Goal: Navigation & Orientation: Find specific page/section

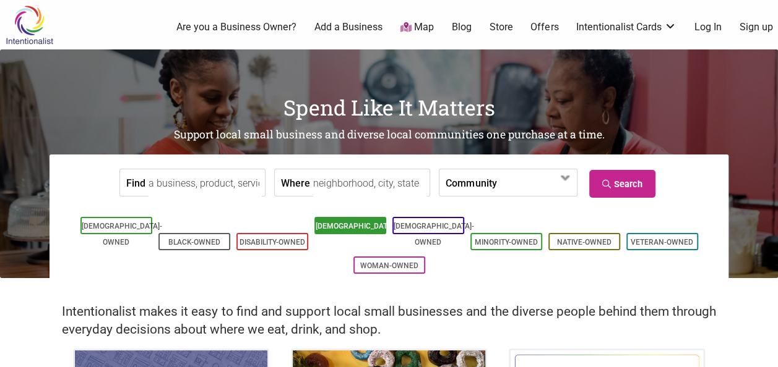
click at [343, 231] on link "[DEMOGRAPHIC_DATA]-Owned" at bounding box center [355, 234] width 80 height 25
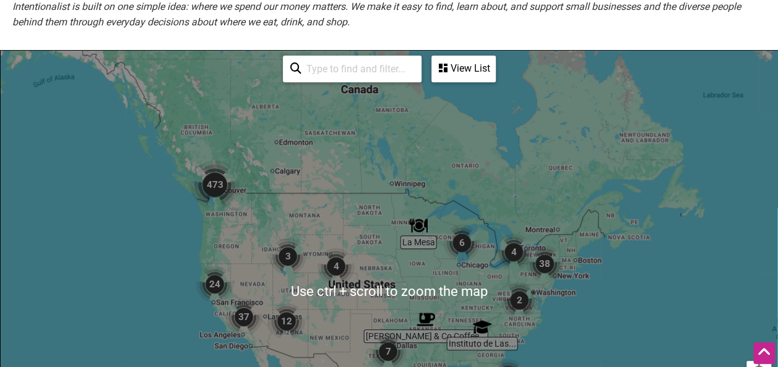
scroll to position [247, 0]
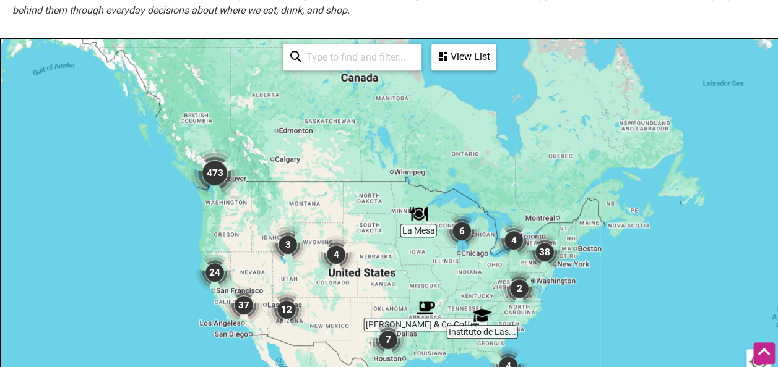
click at [214, 180] on img "473" at bounding box center [214, 172] width 49 height 49
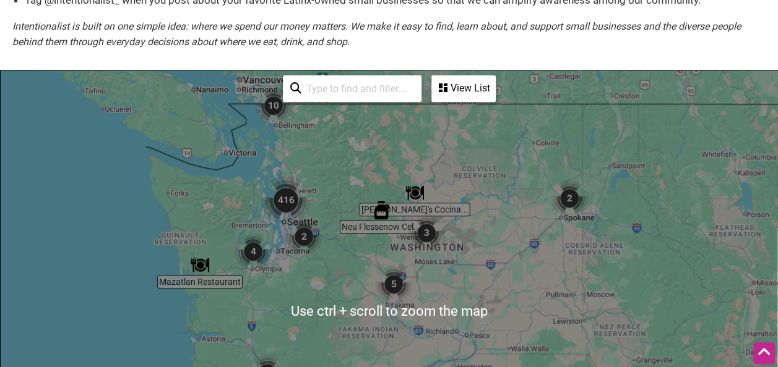
scroll to position [186, 0]
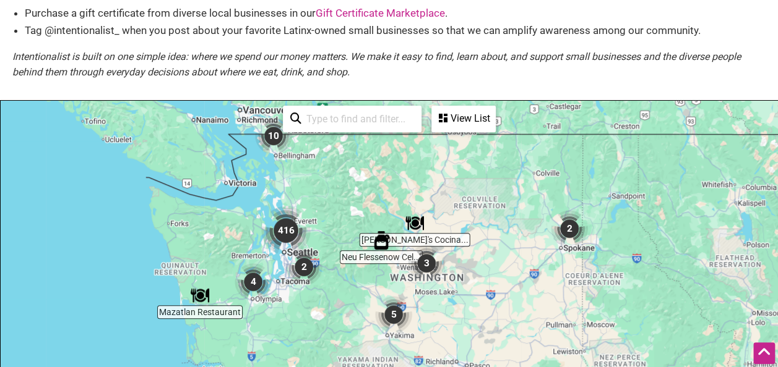
click at [226, 24] on li "Tag @intentionalist_ when you post about your favorite Latinx-owned small busin…" at bounding box center [395, 30] width 740 height 17
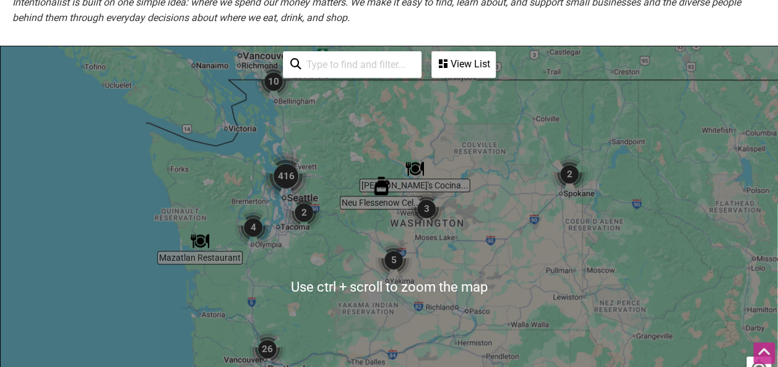
scroll to position [247, 0]
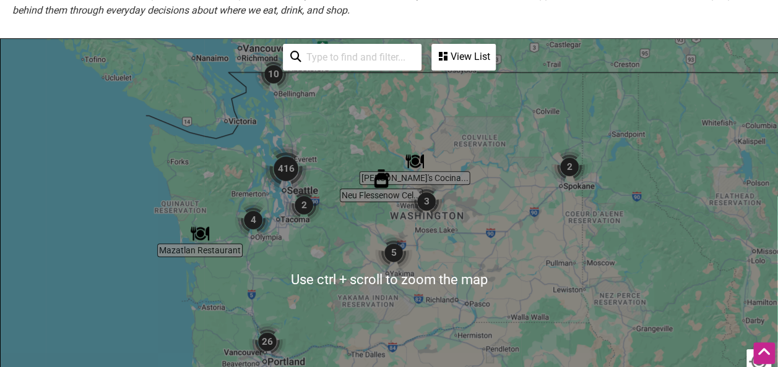
click at [293, 167] on img "416" at bounding box center [285, 168] width 49 height 49
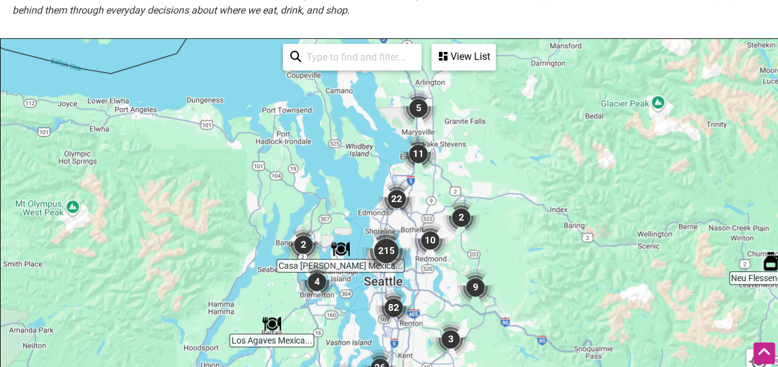
click at [385, 254] on img "215" at bounding box center [385, 250] width 49 height 49
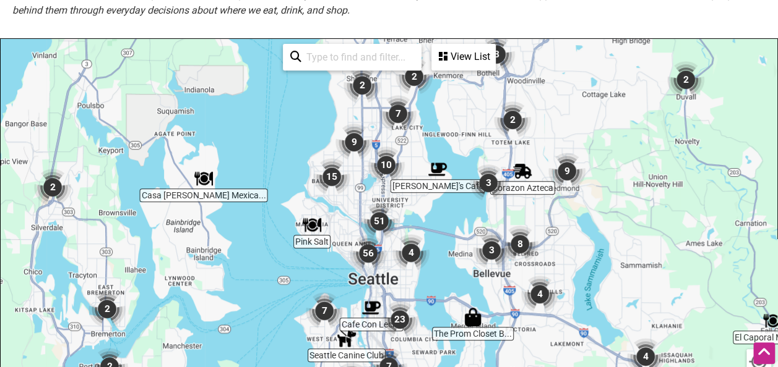
drag, startPoint x: 392, startPoint y: 275, endPoint x: 439, endPoint y: 244, distance: 55.8
click at [439, 244] on div "To navigate, press the arrow keys." at bounding box center [389, 279] width 776 height 481
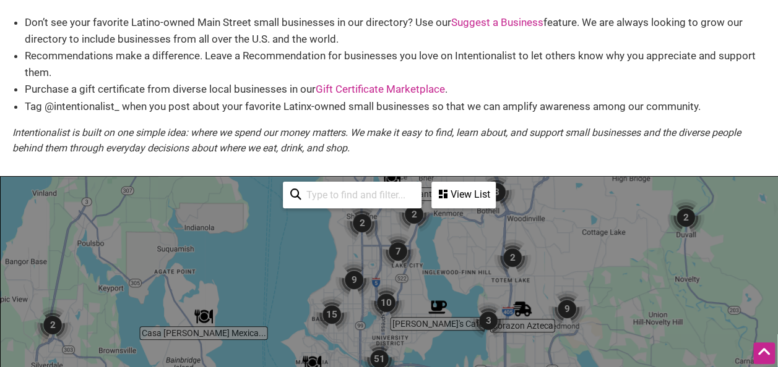
scroll to position [124, 0]
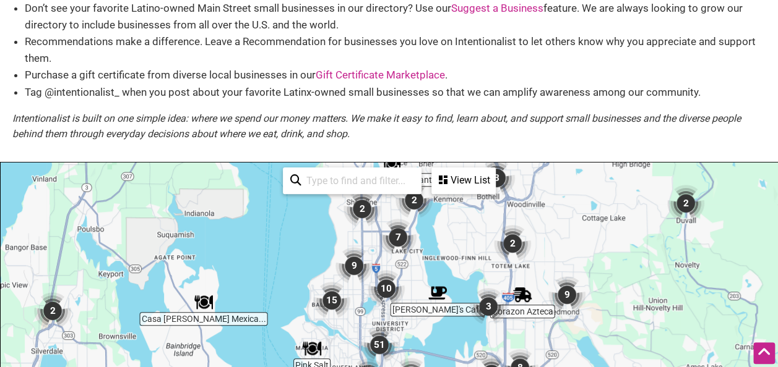
click at [387, 281] on img "10" at bounding box center [385, 288] width 37 height 37
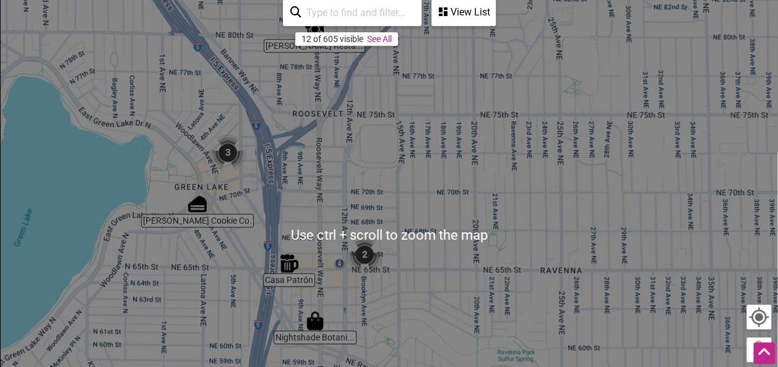
scroll to position [309, 0]
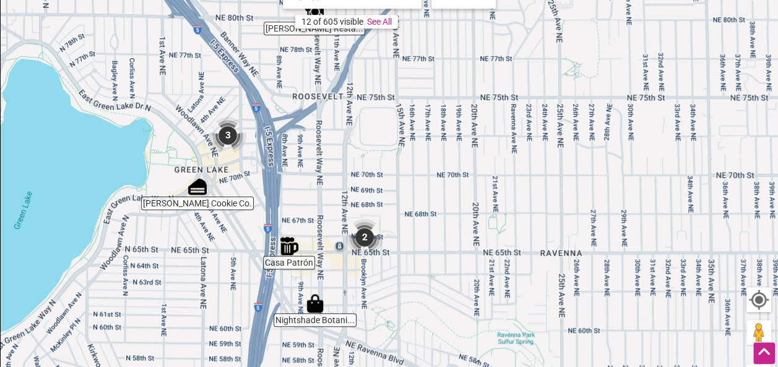
click at [362, 239] on img "2" at bounding box center [364, 237] width 37 height 37
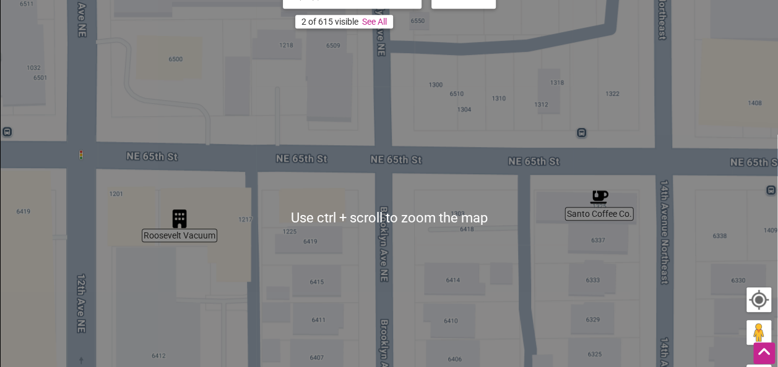
scroll to position [186, 0]
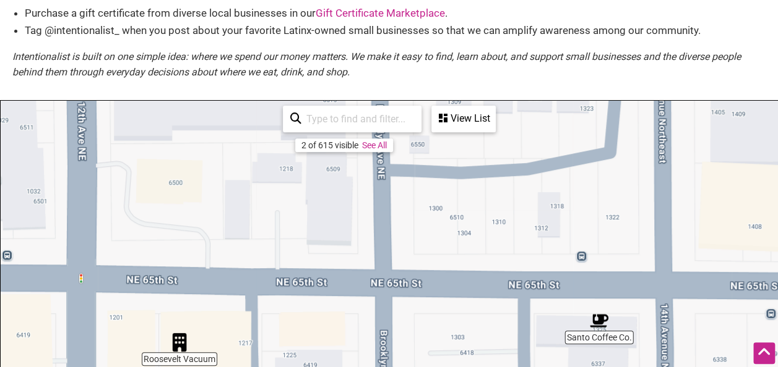
click at [444, 127] on div "View List" at bounding box center [463, 119] width 62 height 24
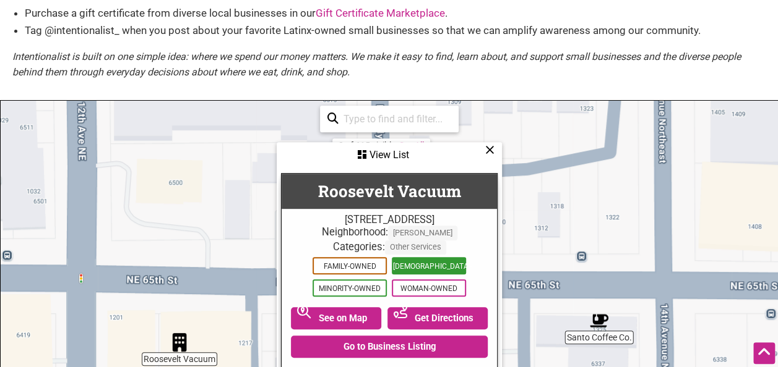
click at [416, 270] on span "[DEMOGRAPHIC_DATA]-Owned" at bounding box center [429, 265] width 74 height 17
click at [495, 150] on div "View List" at bounding box center [389, 156] width 223 height 24
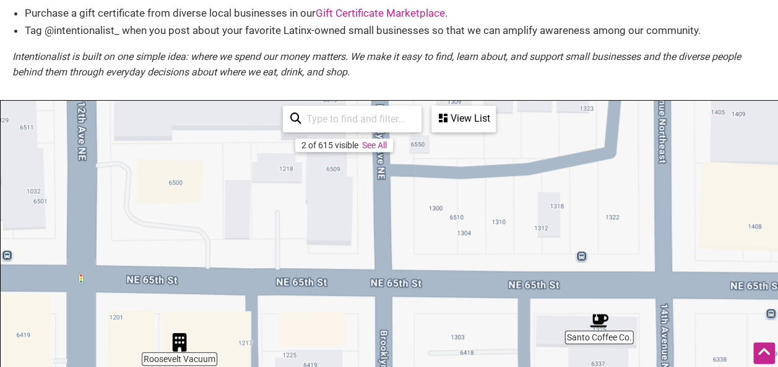
click at [369, 147] on link "See All" at bounding box center [374, 145] width 25 height 10
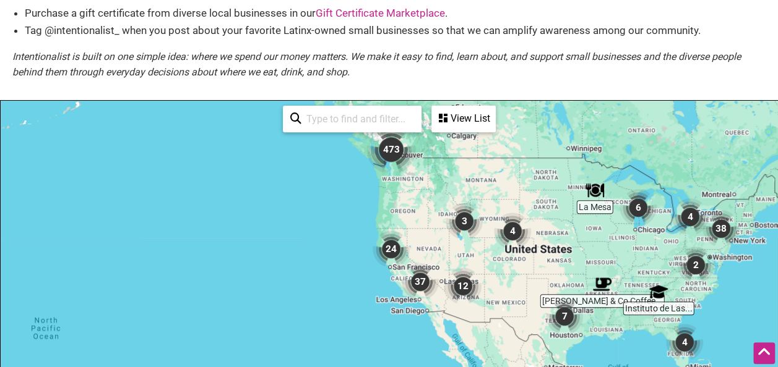
drag, startPoint x: 287, startPoint y: 280, endPoint x: 468, endPoint y: 210, distance: 193.5
click at [467, 208] on div "To navigate, press the arrow keys." at bounding box center [389, 341] width 776 height 481
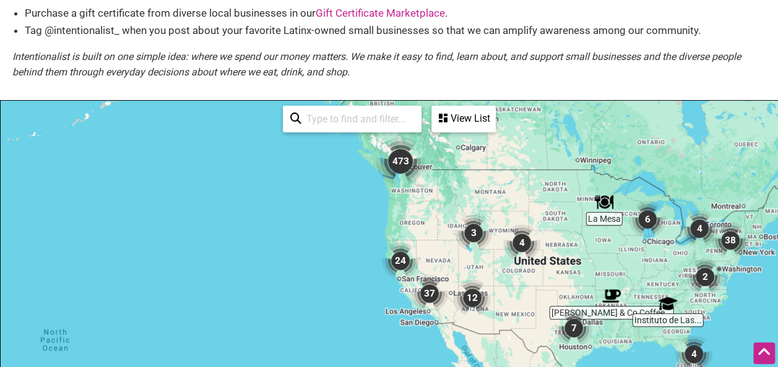
click at [404, 163] on img "473" at bounding box center [399, 161] width 49 height 49
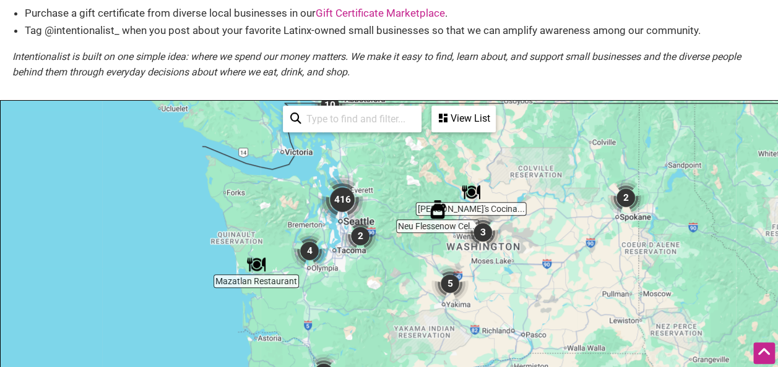
drag, startPoint x: 312, startPoint y: 248, endPoint x: 385, endPoint y: 208, distance: 83.3
click at [385, 208] on div "To navigate, press the arrow keys." at bounding box center [389, 341] width 776 height 481
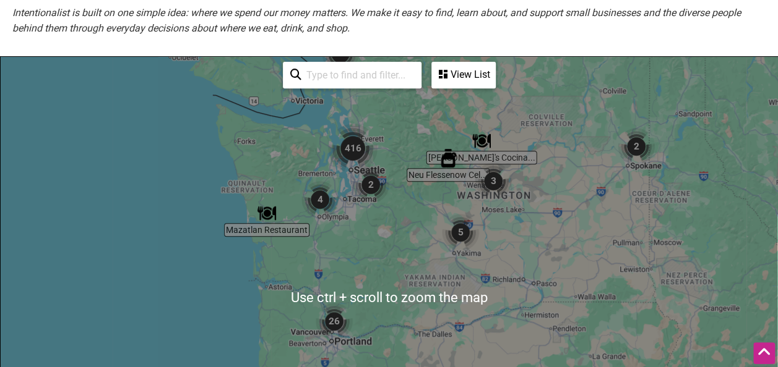
scroll to position [247, 0]
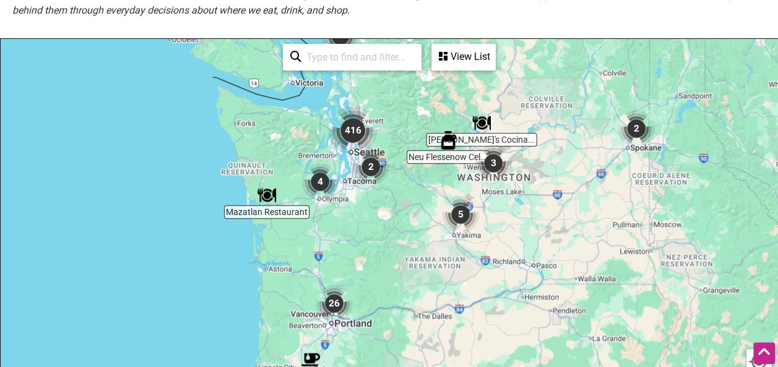
click at [385, 247] on div "To navigate, press the arrow keys." at bounding box center [389, 279] width 776 height 481
click at [348, 139] on img "416" at bounding box center [352, 130] width 49 height 49
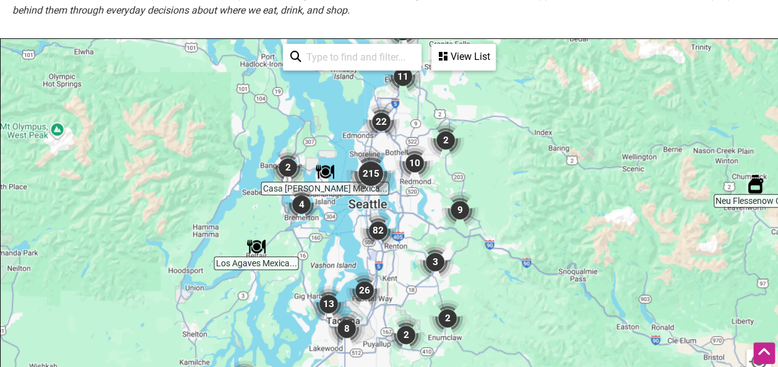
drag, startPoint x: 406, startPoint y: 270, endPoint x: 390, endPoint y: 197, distance: 74.7
click at [390, 197] on div "To navigate, press the arrow keys." at bounding box center [389, 279] width 776 height 481
click at [368, 176] on img "215" at bounding box center [370, 173] width 49 height 49
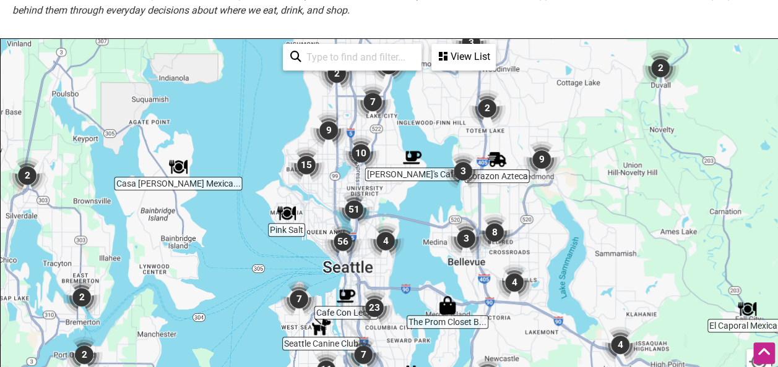
drag, startPoint x: 391, startPoint y: 233, endPoint x: 412, endPoint y: 189, distance: 49.3
click at [412, 189] on div "To navigate, press the arrow keys." at bounding box center [389, 279] width 776 height 481
click at [349, 213] on img "51" at bounding box center [353, 209] width 37 height 37
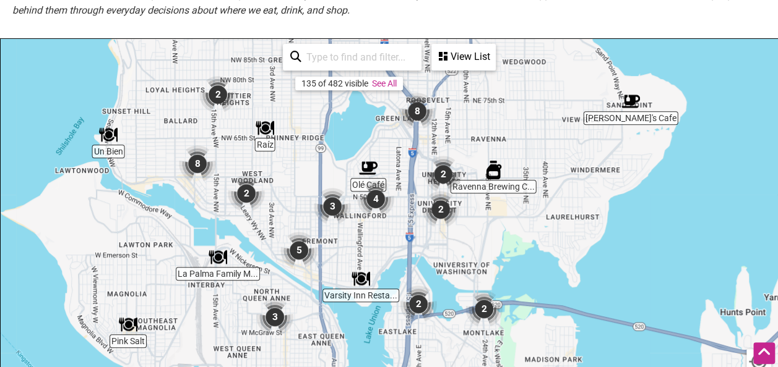
drag, startPoint x: 438, startPoint y: 218, endPoint x: 436, endPoint y: 298, distance: 79.8
click at [436, 298] on div "To navigate, press the arrow keys." at bounding box center [389, 279] width 776 height 481
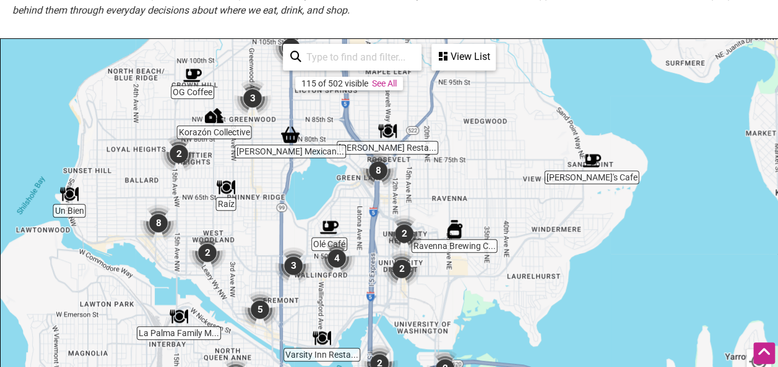
drag, startPoint x: 467, startPoint y: 189, endPoint x: 423, endPoint y: 178, distance: 45.3
click at [423, 178] on div "To navigate, press the arrow keys." at bounding box center [389, 279] width 776 height 481
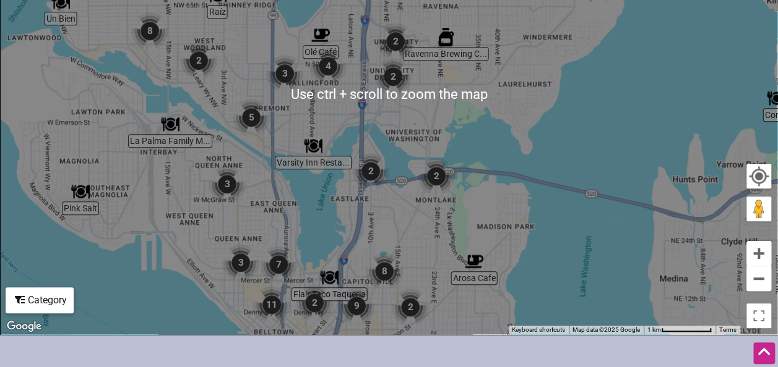
scroll to position [371, 0]
